Goal: Task Accomplishment & Management: Manage account settings

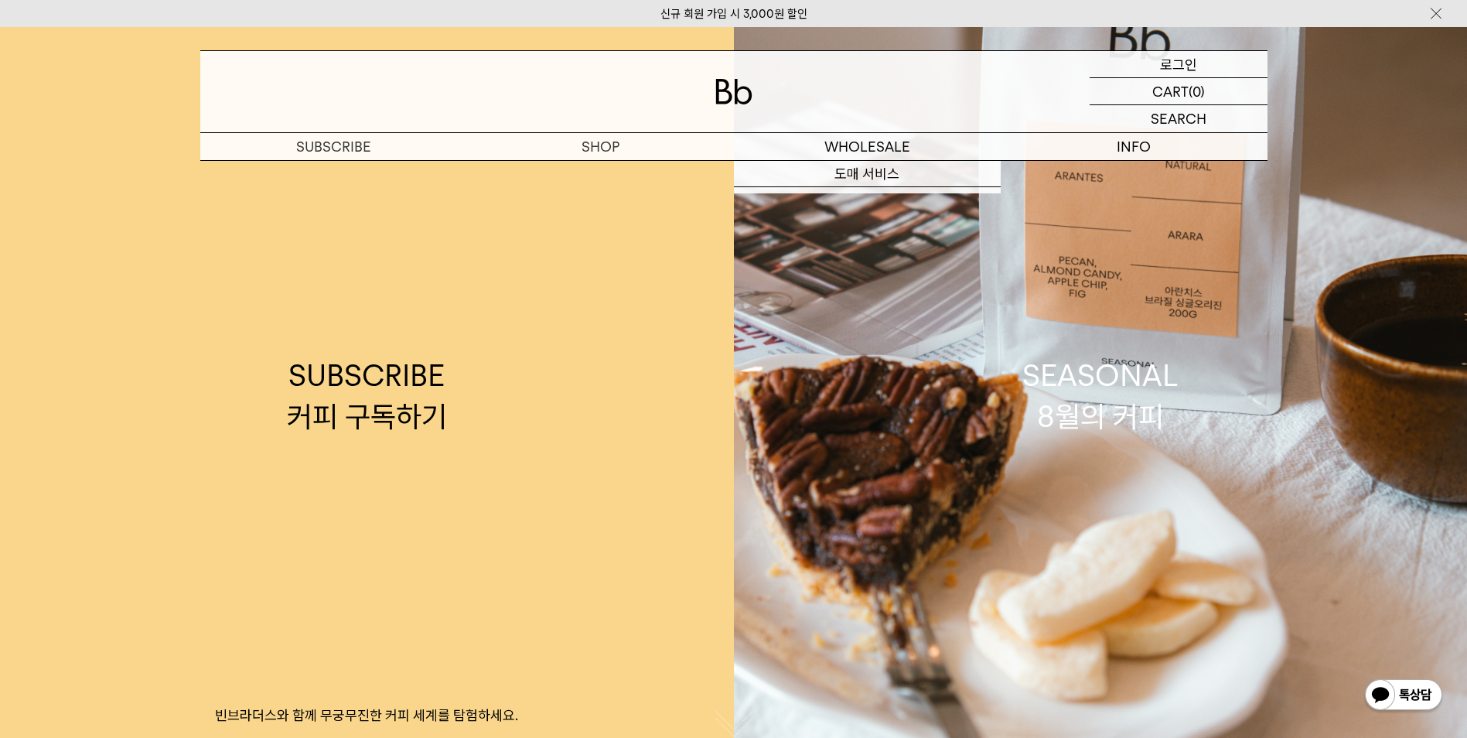
click at [1148, 64] on div "LOGIN 로그인" at bounding box center [1179, 64] width 178 height 26
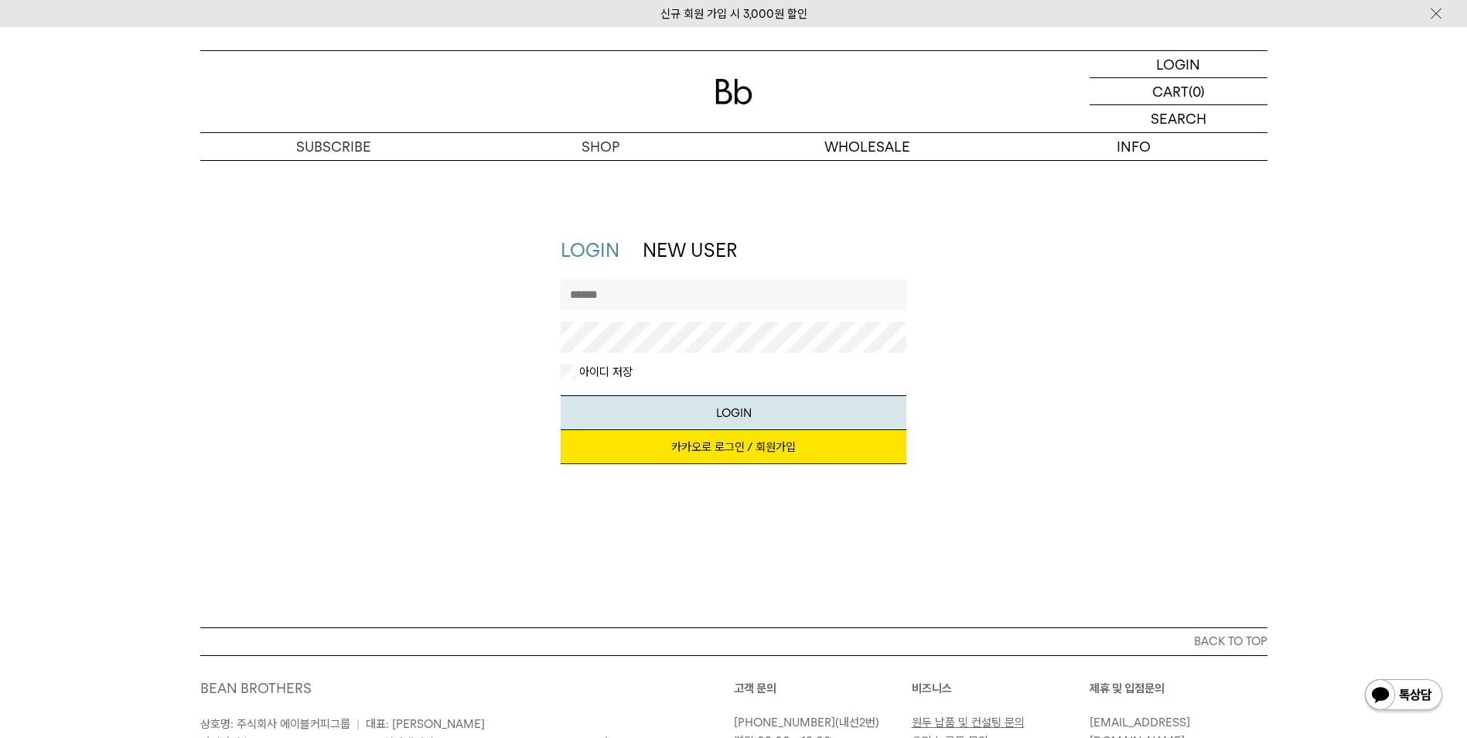
click at [657, 301] on input "text" at bounding box center [734, 294] width 346 height 31
click at [560, 377] on div "LOGIN NEW USER 지금 가입하시면 3,000원 쿠폰과 매월 회원 전용 커피 혜택을 드려요. 카카오로 로그인 / 회원가입 아이디로 로그…" at bounding box center [733, 358] width 361 height 242
click at [613, 299] on input "text" at bounding box center [734, 294] width 346 height 31
type input "*"
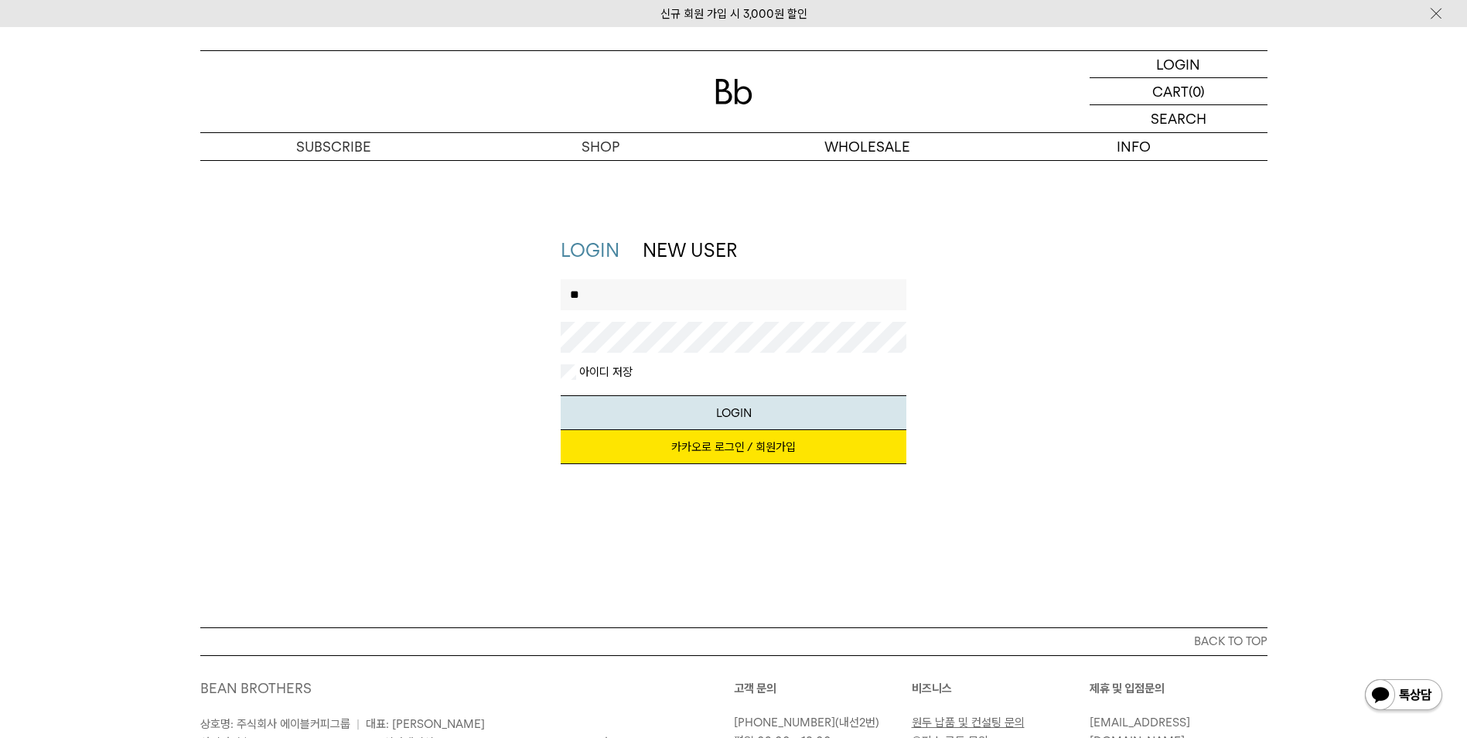
type input "*"
type input "******"
click at [739, 400] on button "LOGIN" at bounding box center [734, 412] width 346 height 35
click at [671, 293] on input "******" at bounding box center [734, 294] width 346 height 31
click at [518, 355] on div "LOGIN NEW USER 지금 가입하시면 3,000원 쿠폰과 매월 회원 전용 커피 혜택을 드려요. 카카오로 로그인 / 회원가입 아이디로 로그…" at bounding box center [734, 358] width 1083 height 242
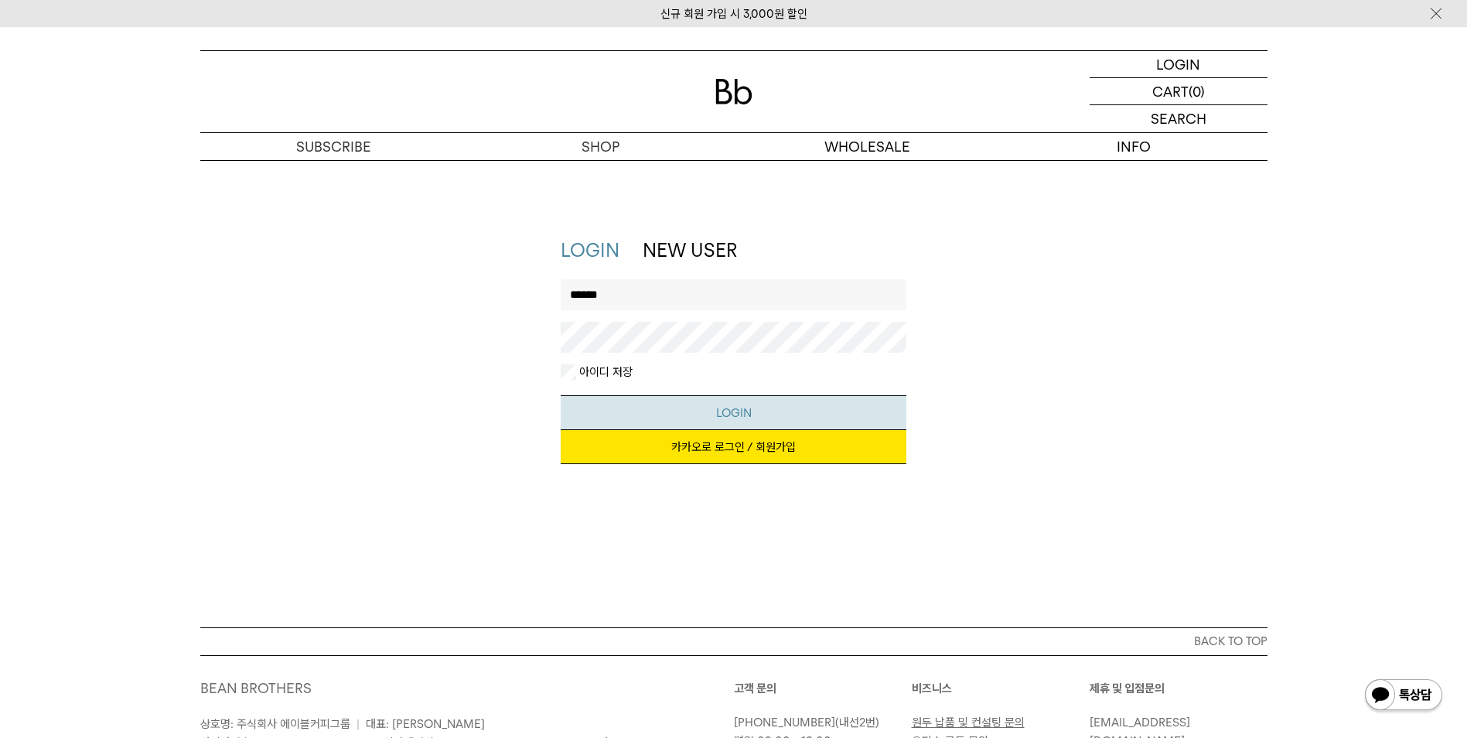
click at [629, 397] on button "LOGIN" at bounding box center [734, 412] width 346 height 35
drag, startPoint x: 670, startPoint y: 304, endPoint x: 564, endPoint y: 292, distance: 106.6
click at [538, 309] on div "LOGIN NEW USER 지금 가입하시면 3,000원 쿠폰과 매월 회원 전용 커피 혜택을 드려요. 카카오로 로그인 / 회원가입 아이디로 로그…" at bounding box center [734, 358] width 1083 height 242
click at [600, 256] on link "LOGIN" at bounding box center [590, 250] width 59 height 22
click at [684, 239] on link "NEW USER" at bounding box center [690, 250] width 94 height 22
